Goal: Answer question/provide support: Answer question/provide support

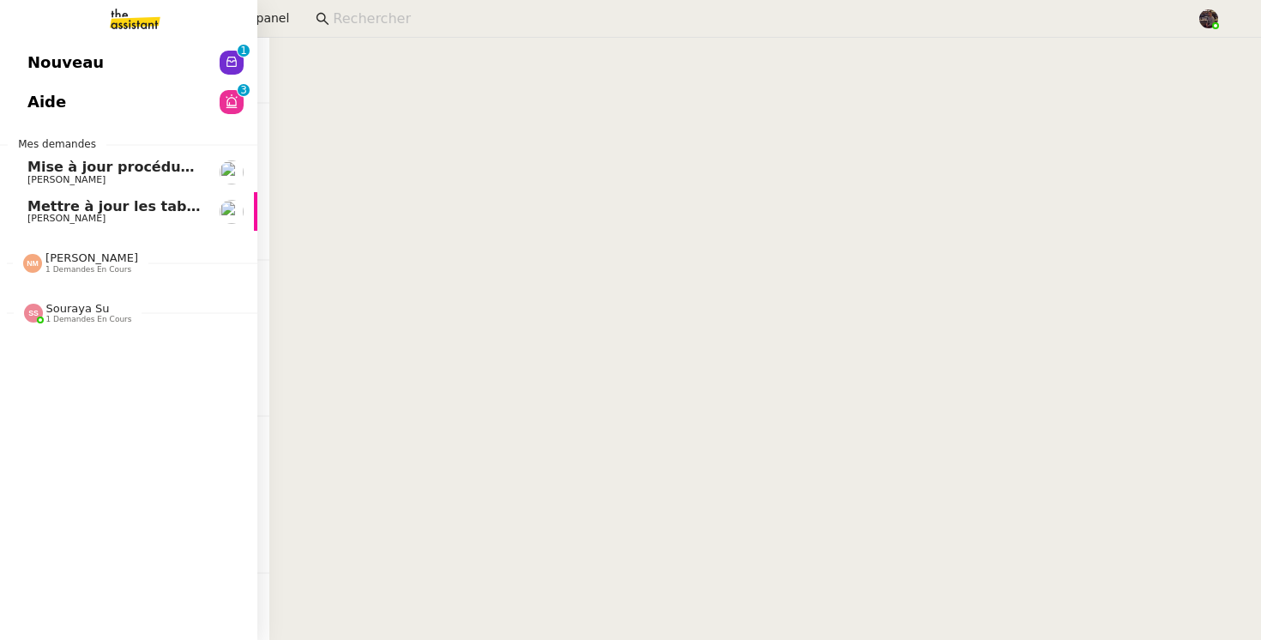
click at [48, 82] on link "Aide 0 1 2 3 4 5 6 7 8 9" at bounding box center [128, 101] width 257 height 39
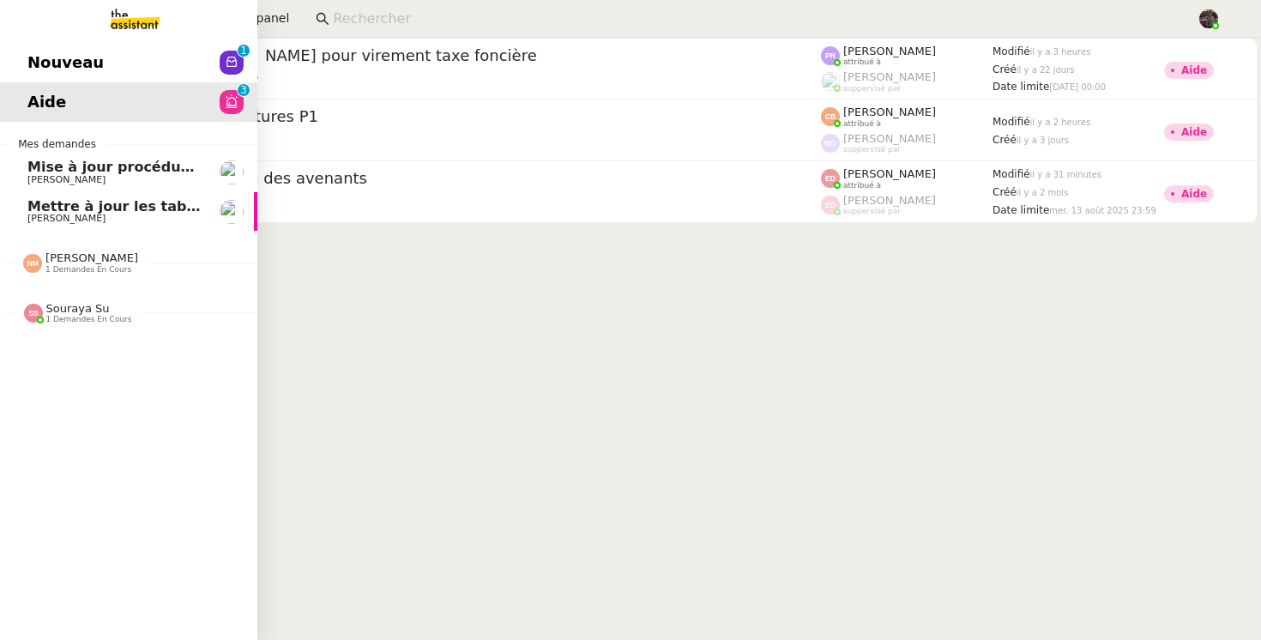
click at [222, 52] on nz-avatar at bounding box center [232, 63] width 24 height 24
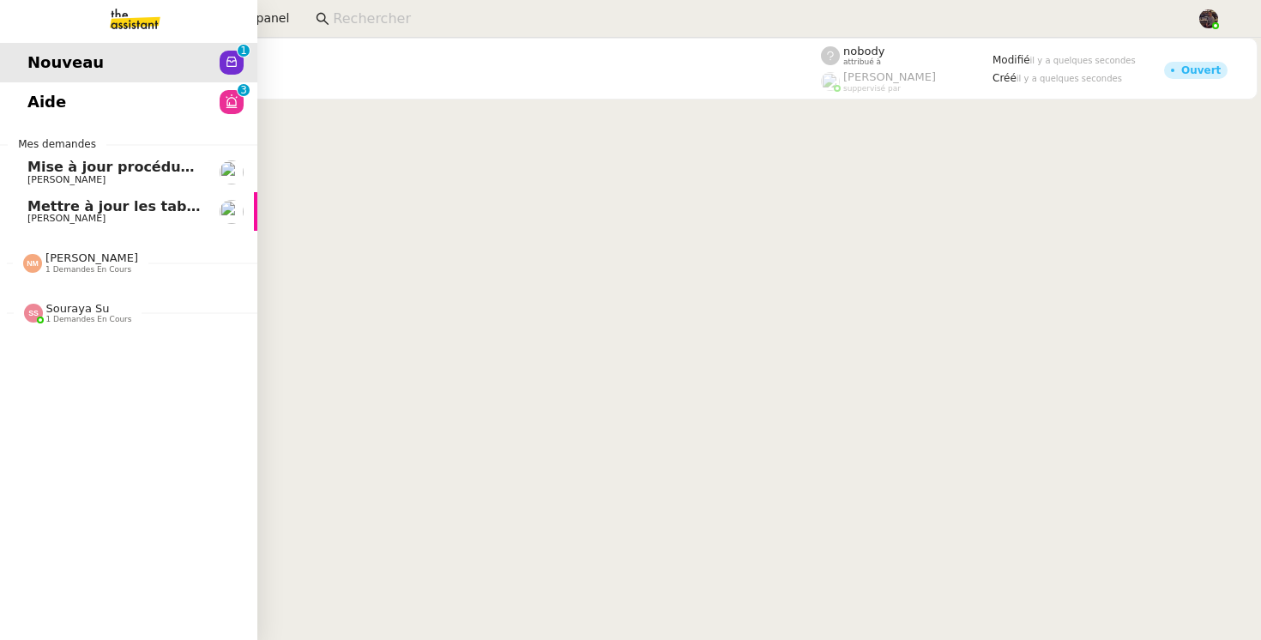
click at [93, 85] on link "Aide 0 1 2 3 4 5 6 7 8 9" at bounding box center [128, 101] width 257 height 39
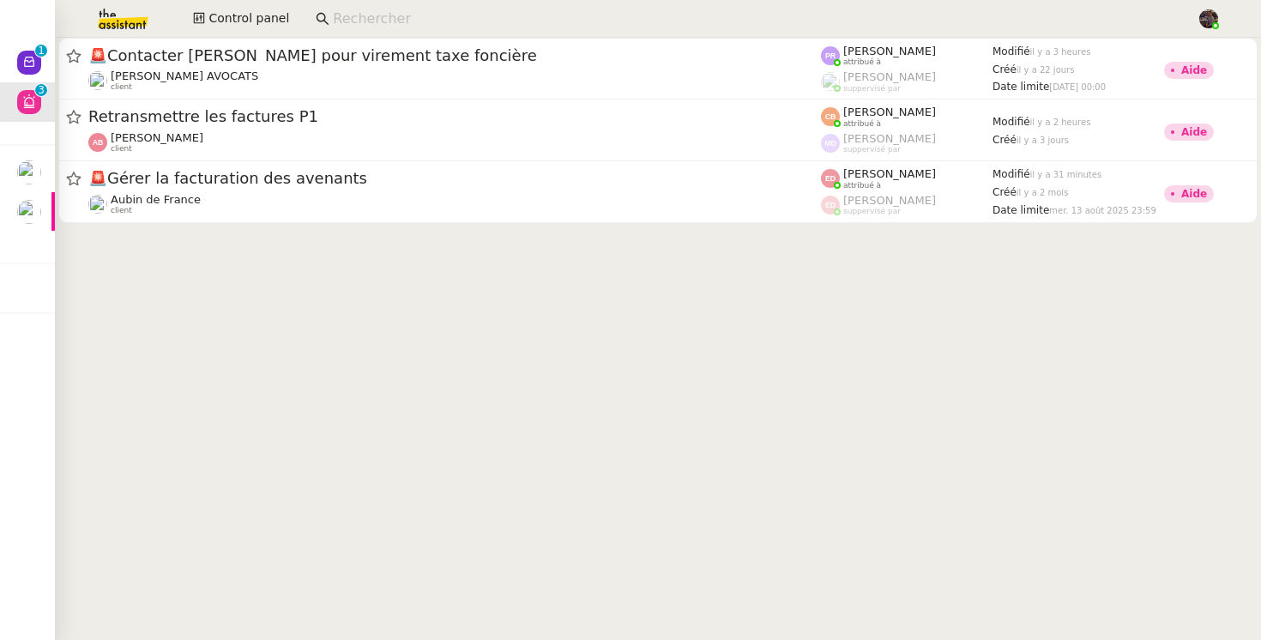
click at [820, 459] on cdk-virtual-scroll-viewport "🚨 Contacter [PERSON_NAME] pour virement taxe foncière [PERSON_NAME] AVOCATS cli…" at bounding box center [658, 339] width 1206 height 602
drag, startPoint x: 617, startPoint y: 344, endPoint x: 622, endPoint y: 332, distance: 13.1
click at [622, 334] on cdk-virtual-scroll-viewport "🚨 Contacter [PERSON_NAME] pour virement taxe foncière [PERSON_NAME] AVOCATS cli…" at bounding box center [658, 339] width 1206 height 602
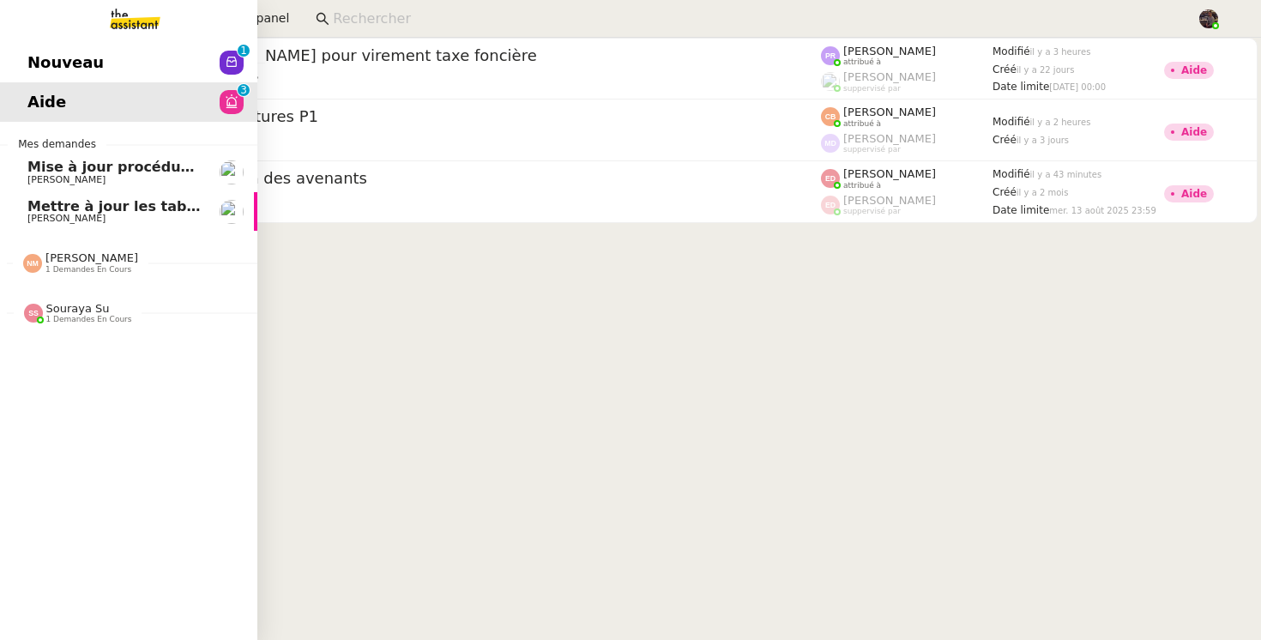
click at [32, 63] on span "Nouveau" at bounding box center [65, 63] width 76 height 26
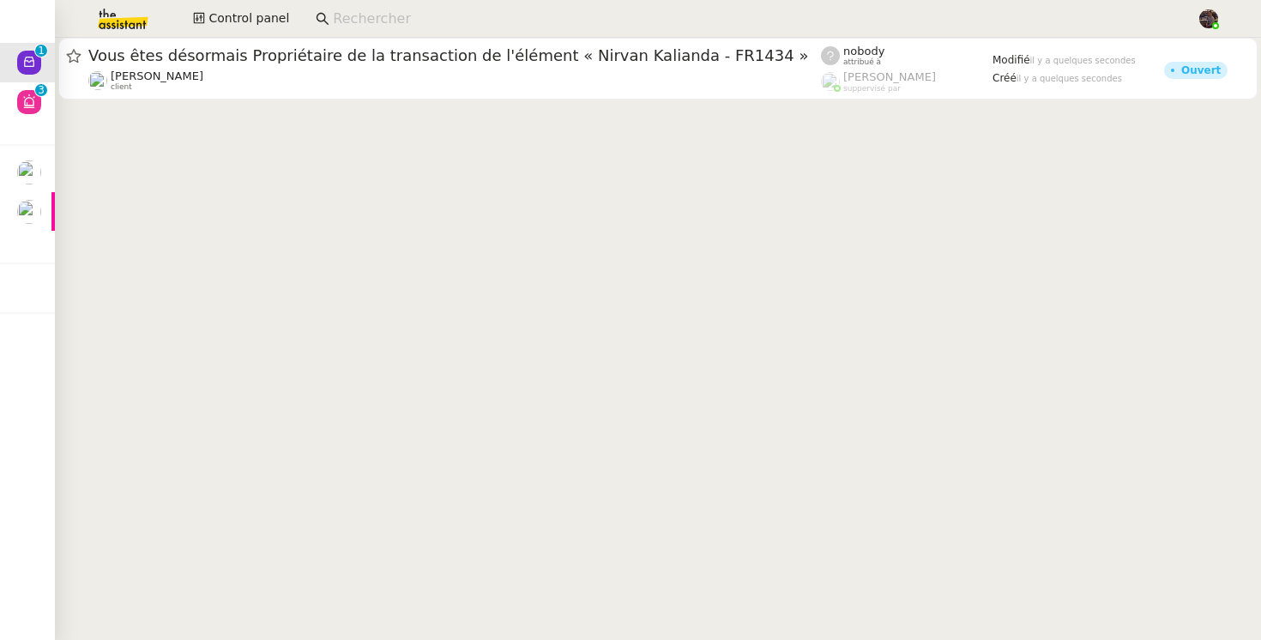
click at [695, 355] on cdk-virtual-scroll-viewport "Vous êtes désormais Propriétaire de la transaction de l'élément « [PERSON_NAME]…" at bounding box center [658, 339] width 1206 height 602
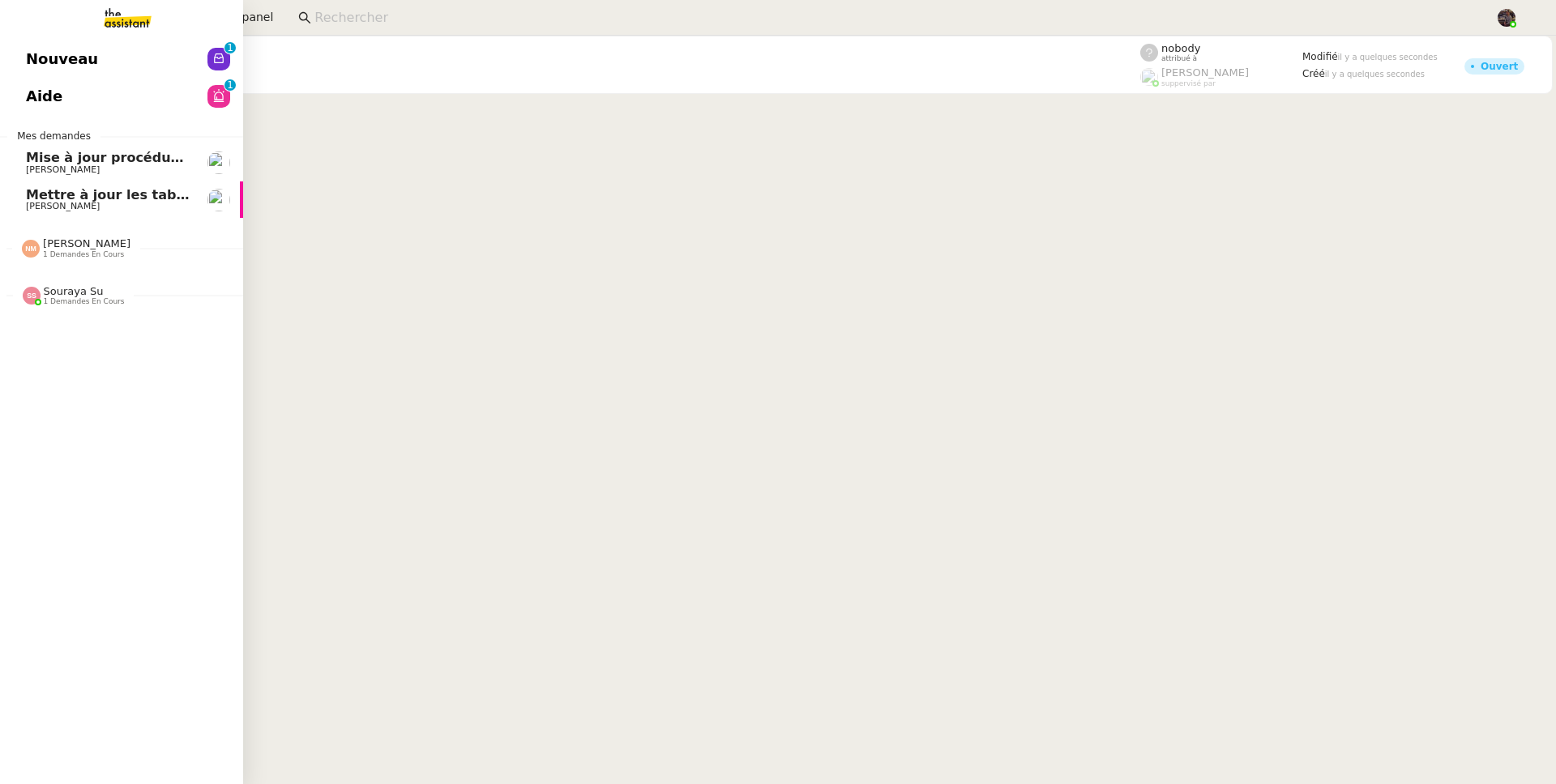
click at [45, 84] on span "Aide" at bounding box center [43, 96] width 37 height 25
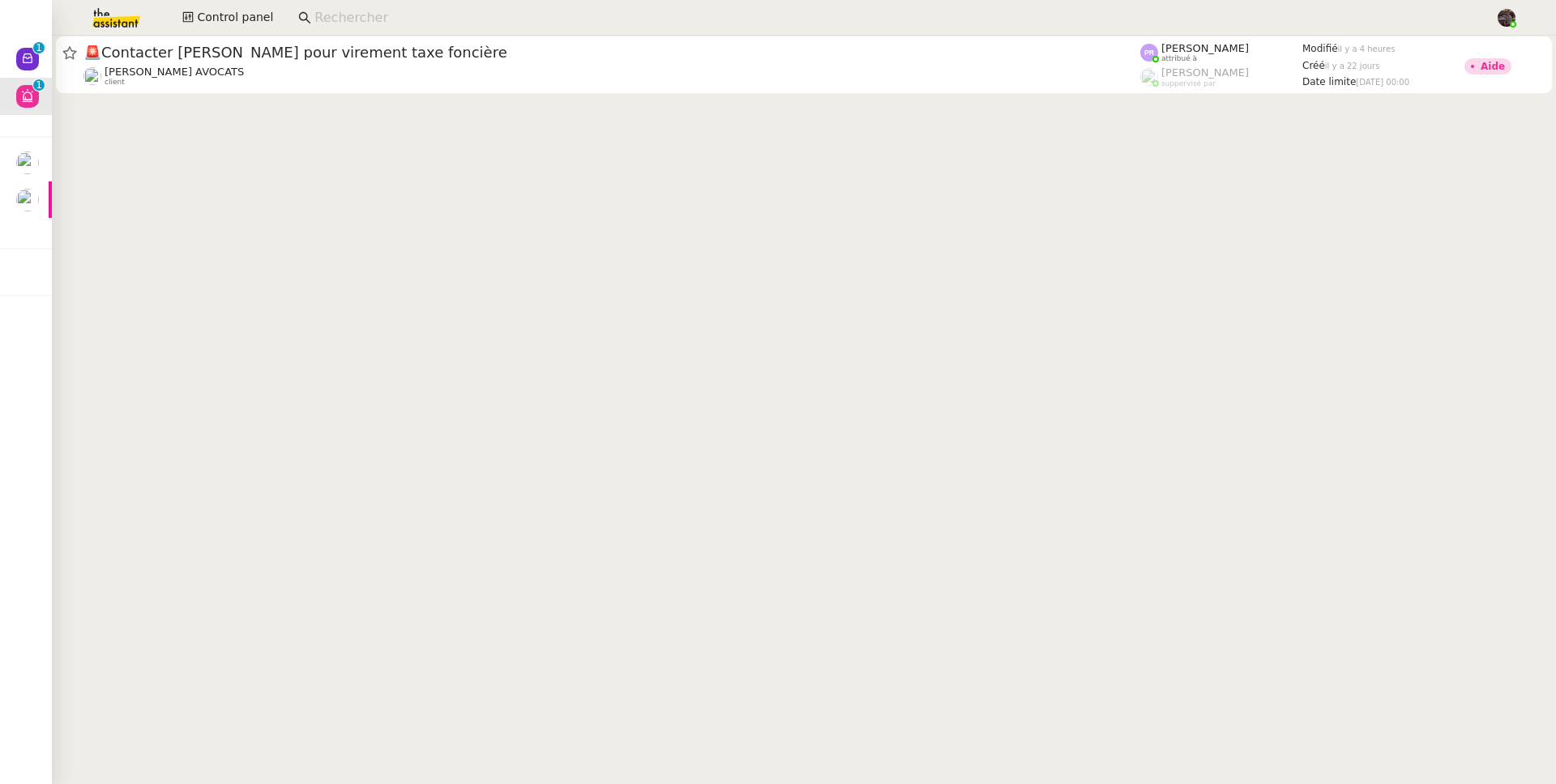
click at [850, 264] on cdk-virtual-scroll-viewport "🚨 Contacter [PERSON_NAME] pour virement taxe foncière [PERSON_NAME] AVOCATS cli…" at bounding box center [804, 410] width 1504 height 748
